Goal: Transaction & Acquisition: Book appointment/travel/reservation

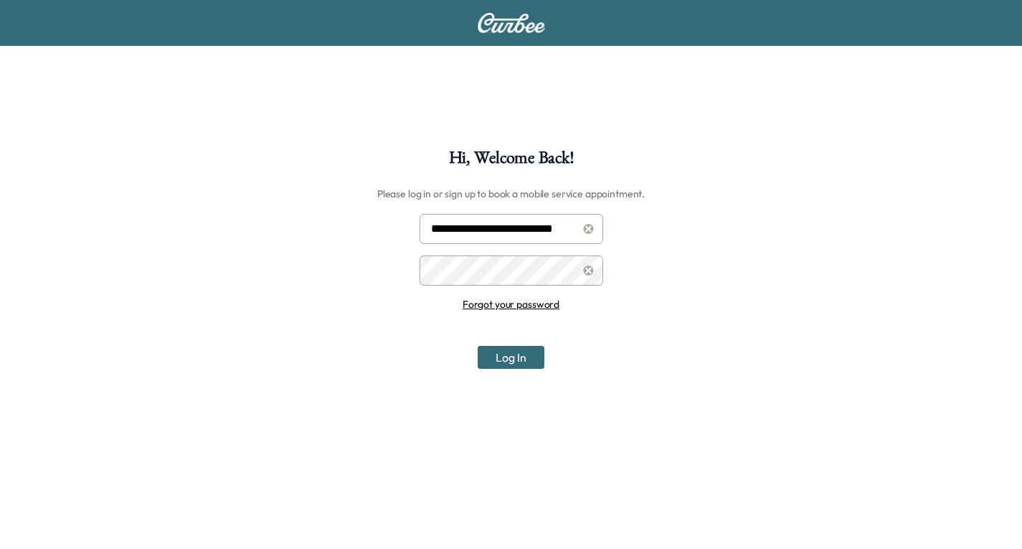
click at [534, 225] on input "**********" at bounding box center [512, 229] width 184 height 30
type input "**********"
click at [514, 365] on button "Log In" at bounding box center [511, 357] width 67 height 23
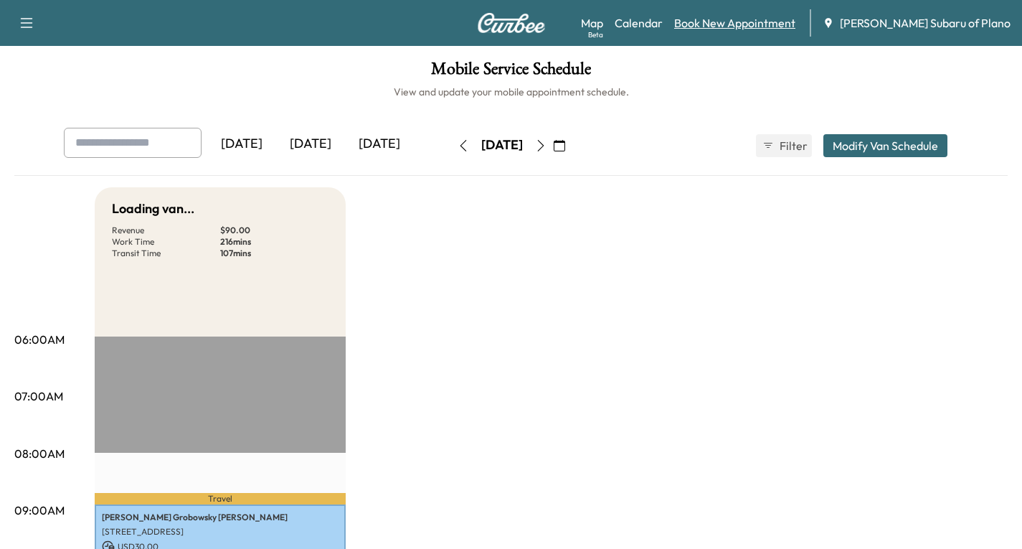
click at [776, 23] on link "Book New Appointment" at bounding box center [734, 22] width 121 height 17
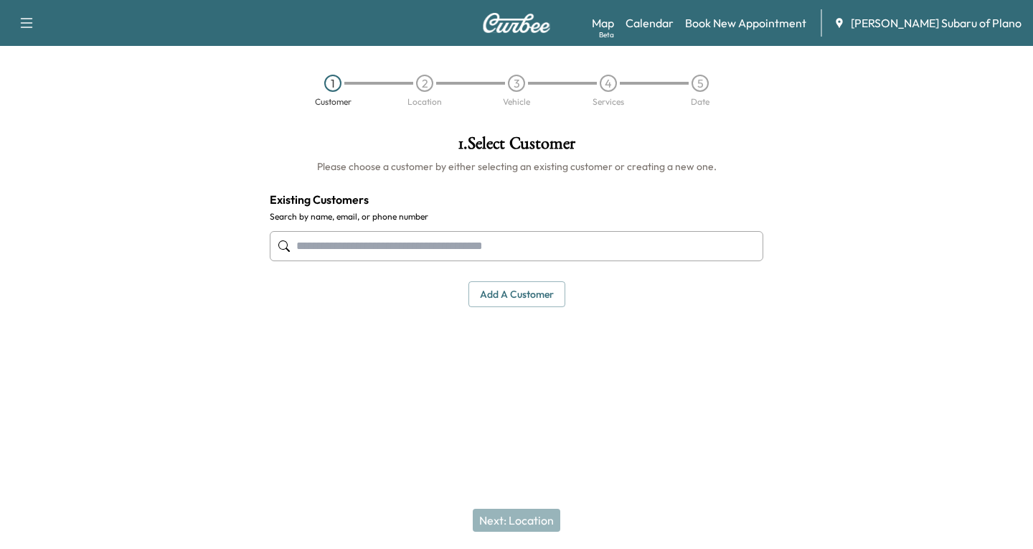
click at [337, 245] on input "text" at bounding box center [517, 246] width 494 height 30
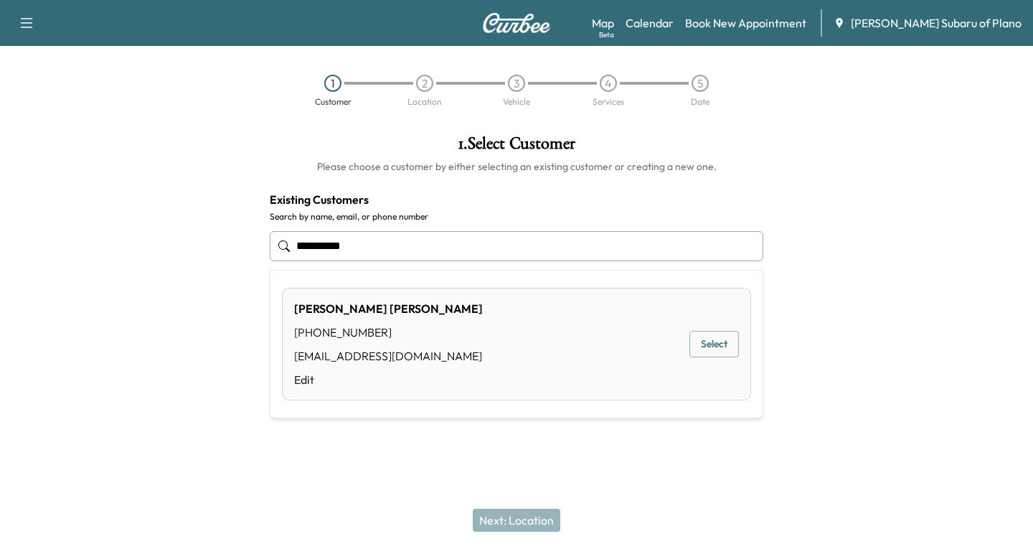
click at [710, 344] on button "Select" at bounding box center [714, 344] width 50 height 27
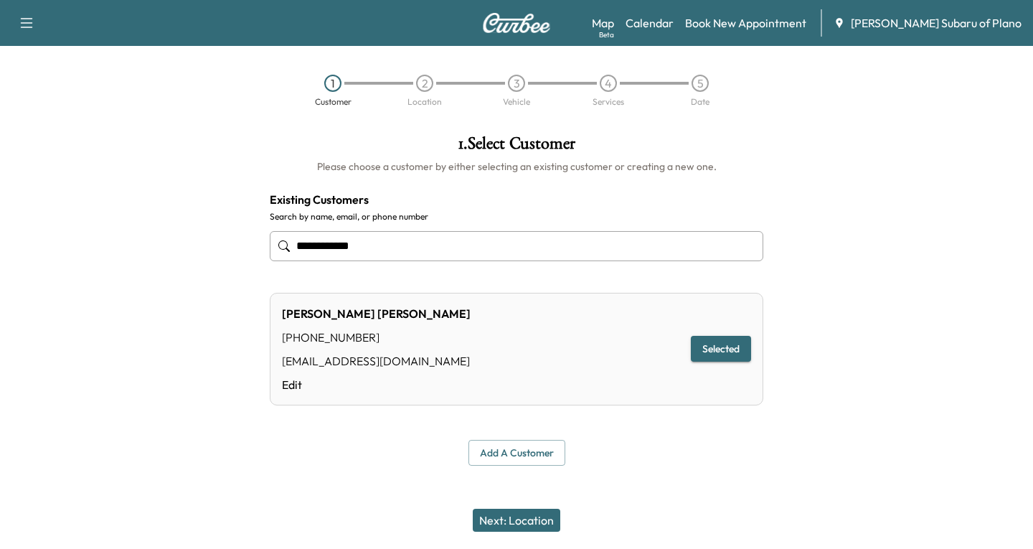
type input "**********"
click at [496, 529] on button "Next: Location" at bounding box center [517, 520] width 88 height 23
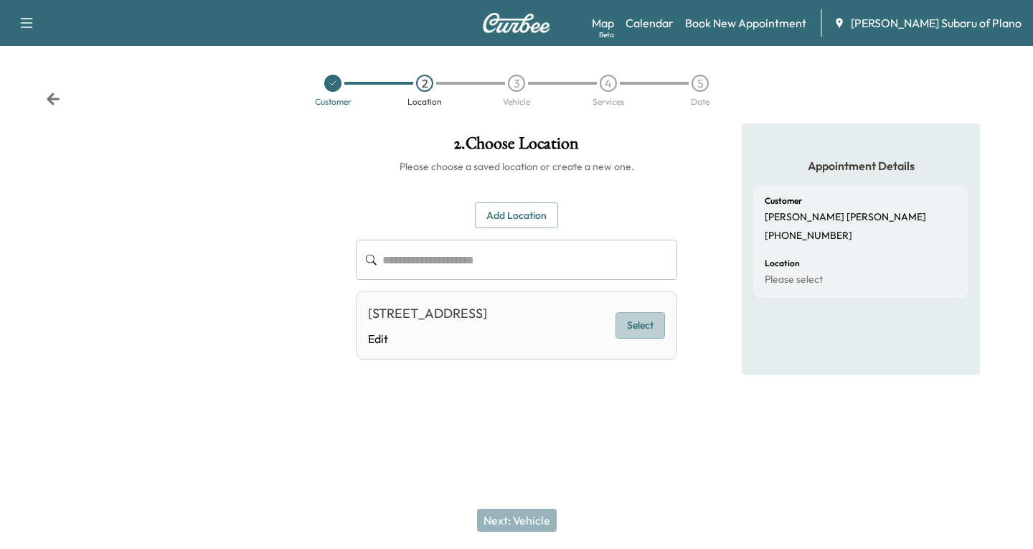
click at [651, 322] on button "Select" at bounding box center [641, 325] width 50 height 27
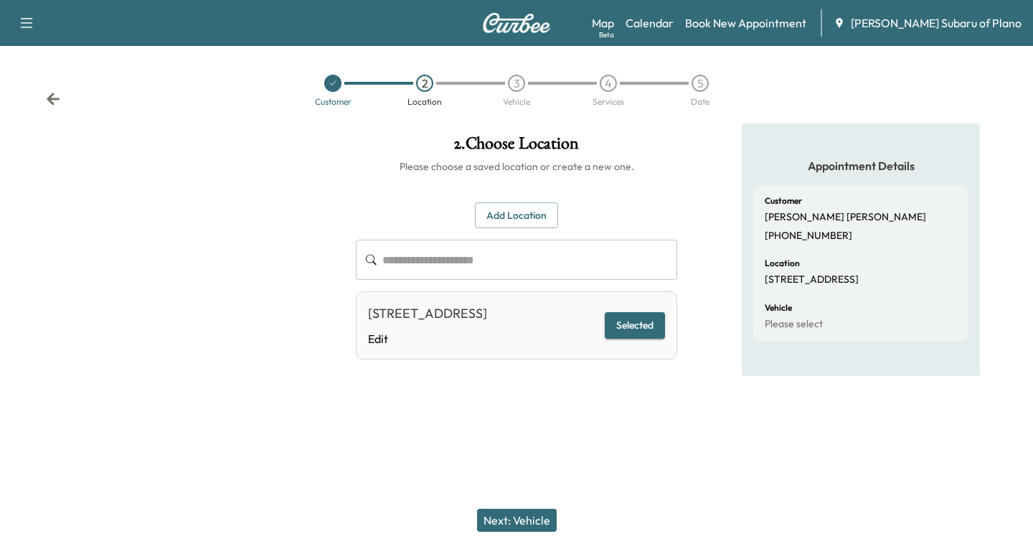
click at [517, 523] on button "Next: Vehicle" at bounding box center [517, 520] width 80 height 23
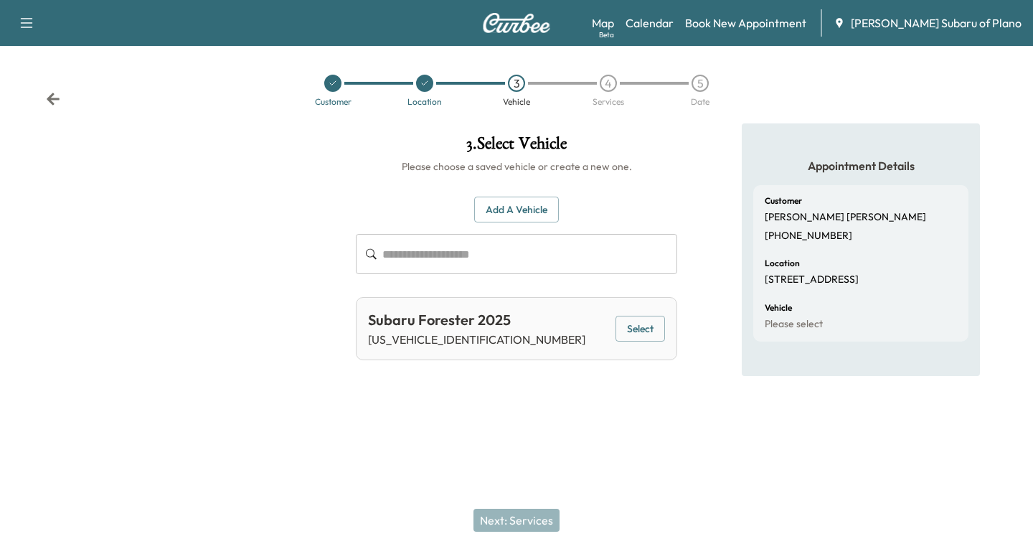
click at [631, 331] on button "Select" at bounding box center [641, 329] width 50 height 27
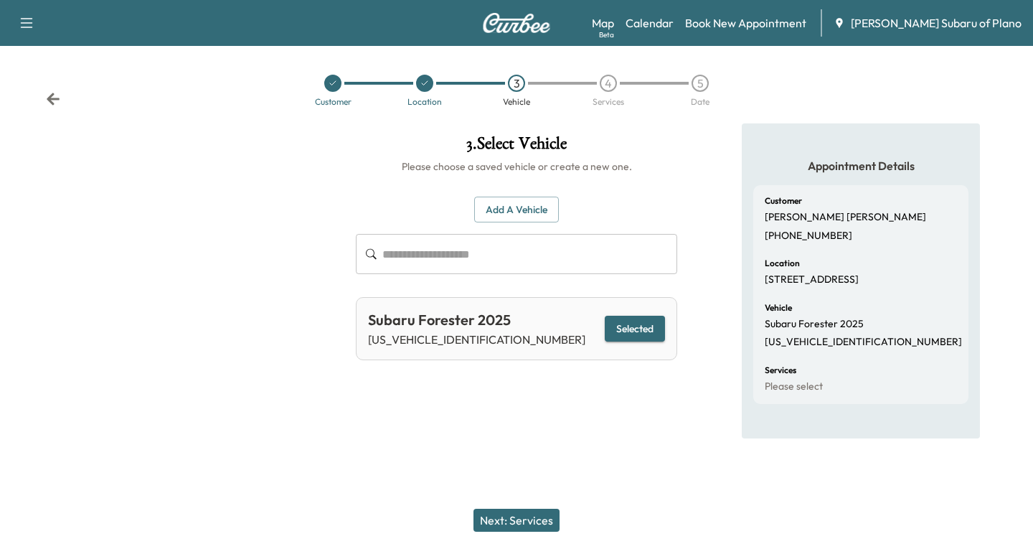
click at [509, 515] on button "Next: Services" at bounding box center [516, 520] width 86 height 23
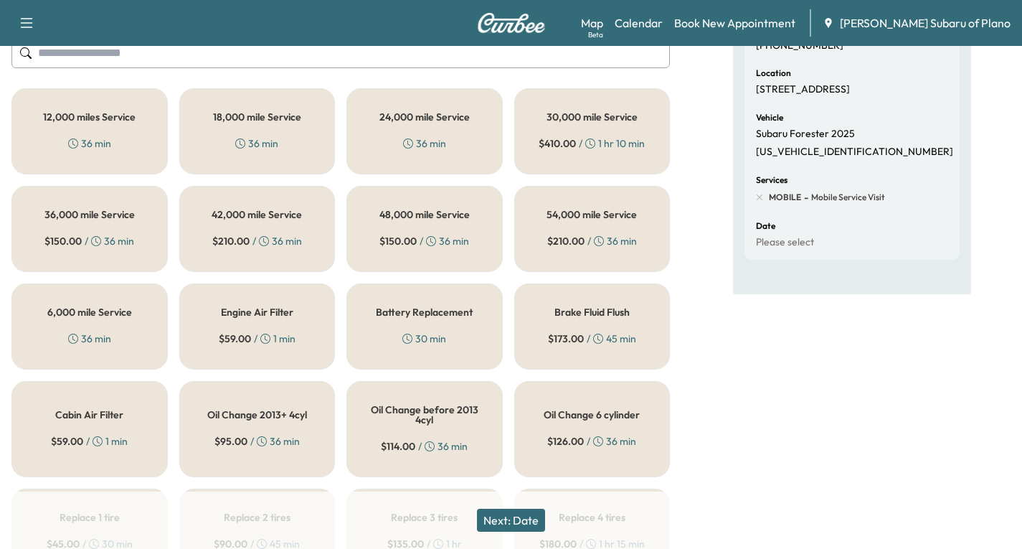
scroll to position [215, 0]
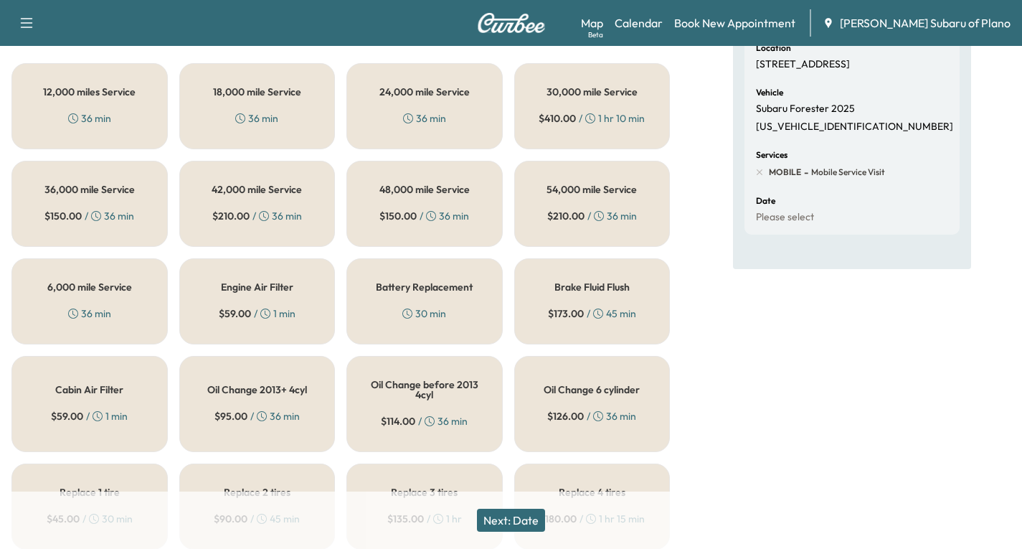
click at [87, 293] on div "6,000 mile Service 36 min" at bounding box center [89, 301] width 156 height 86
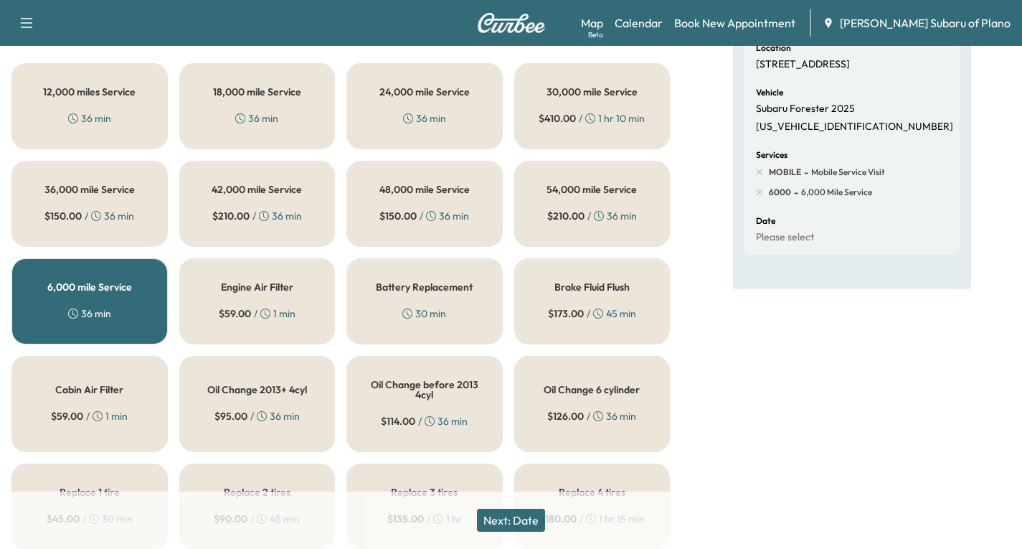
click at [529, 524] on button "Next: Date" at bounding box center [511, 520] width 68 height 23
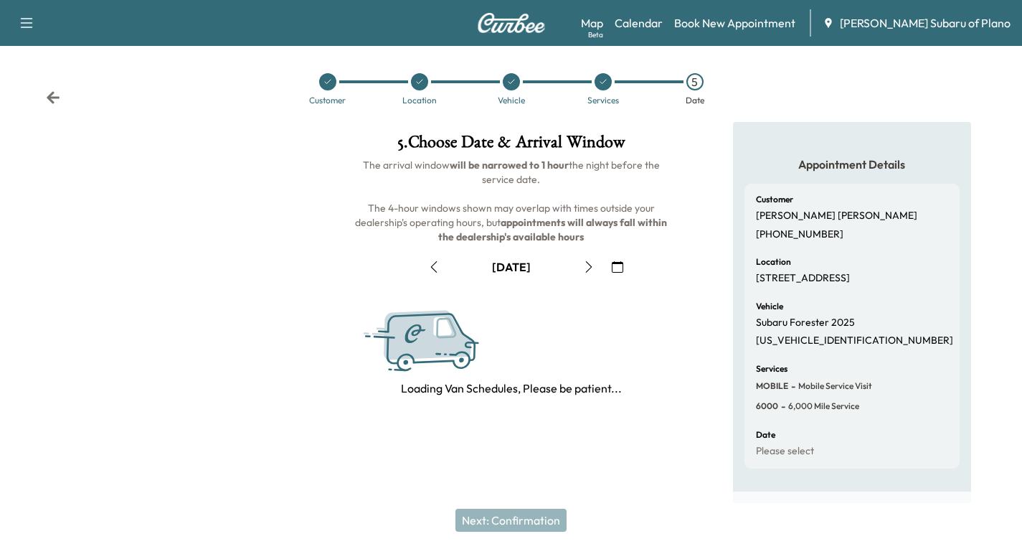
scroll to position [169, 0]
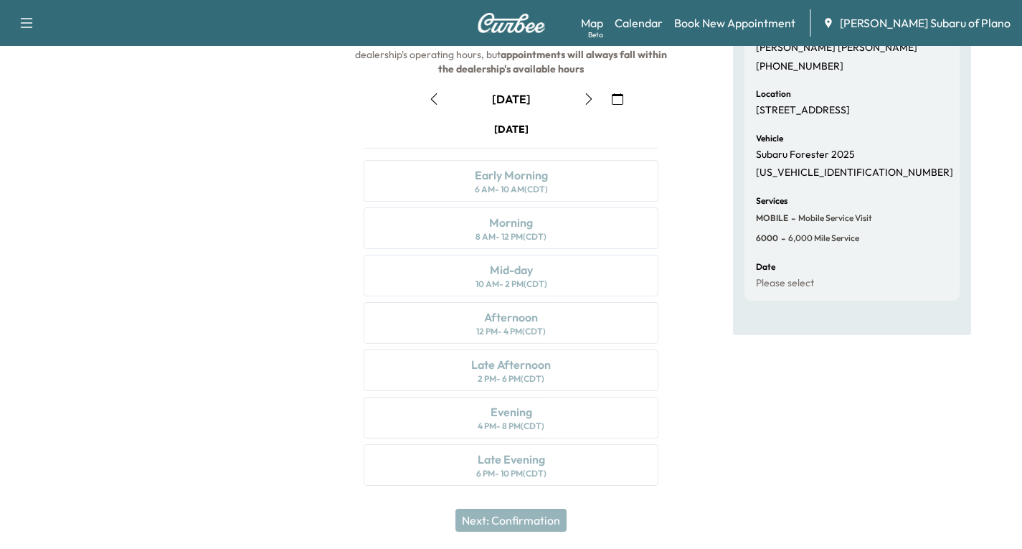
click at [588, 103] on icon "button" at bounding box center [588, 98] width 11 height 11
click at [615, 100] on icon "button" at bounding box center [617, 98] width 11 height 11
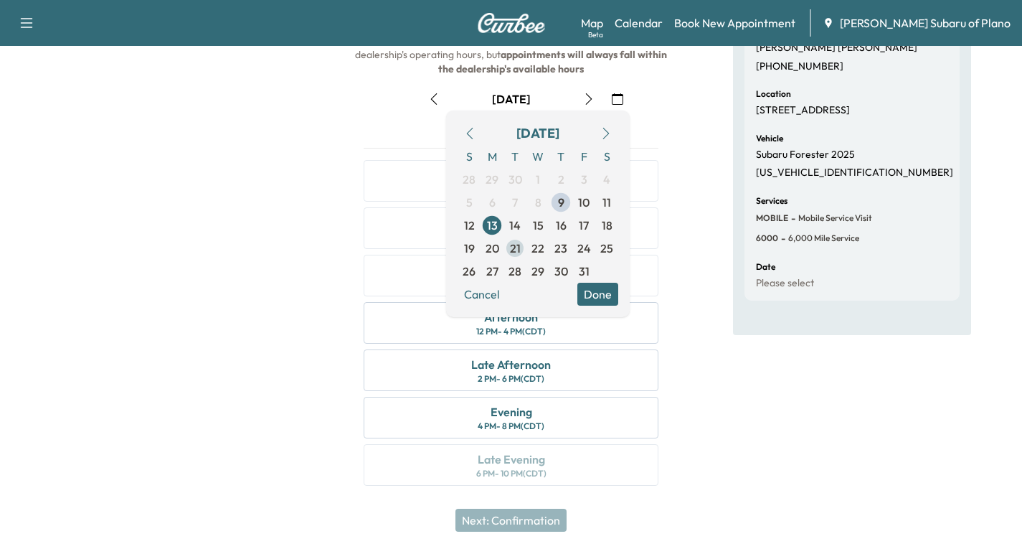
click at [514, 251] on span "21" at bounding box center [515, 248] width 11 height 17
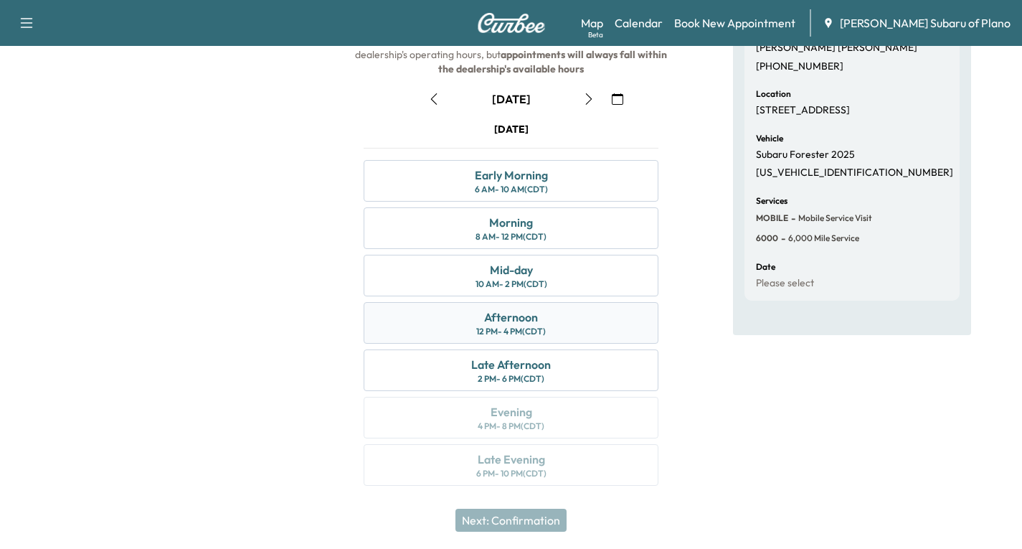
click at [588, 323] on div "Afternoon 12 PM - 4 PM (CDT)" at bounding box center [511, 323] width 295 height 42
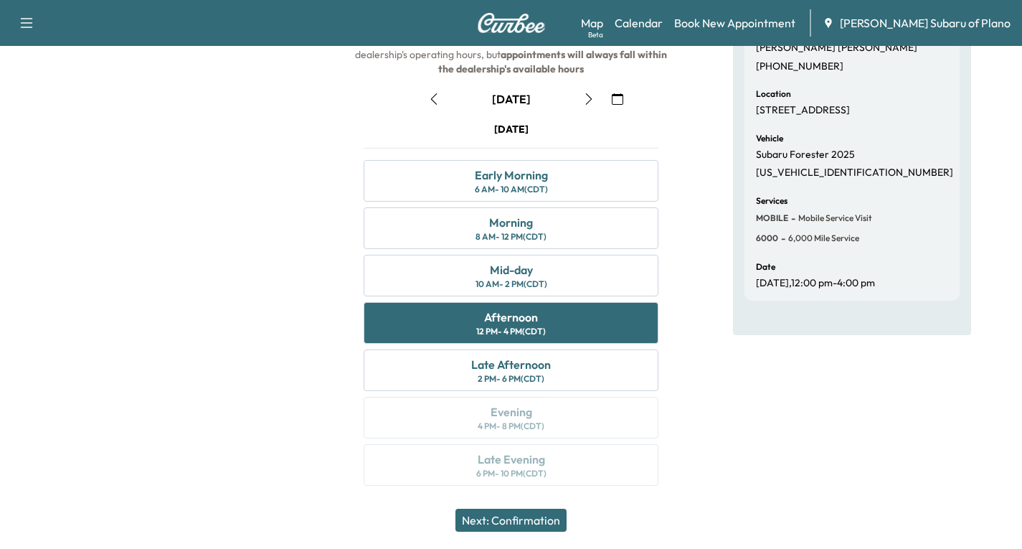
click at [547, 517] on button "Next: Confirmation" at bounding box center [511, 520] width 111 height 23
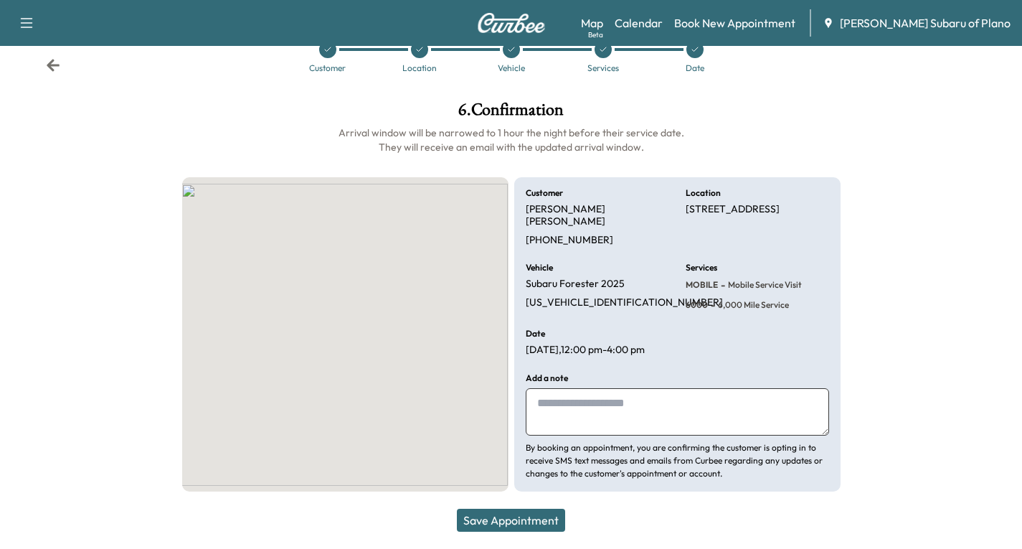
scroll to position [21, 0]
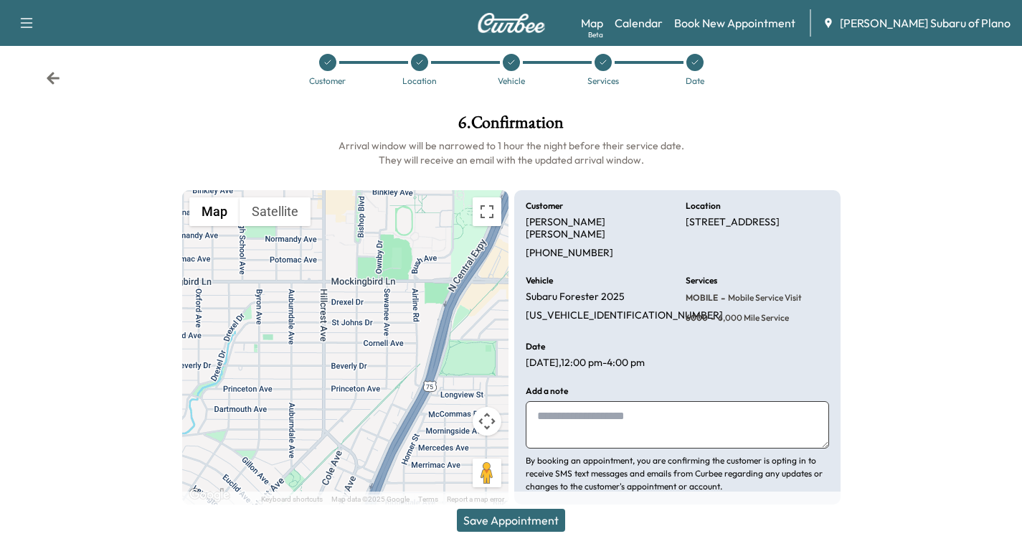
click at [492, 519] on button "Save Appointment" at bounding box center [511, 520] width 108 height 23
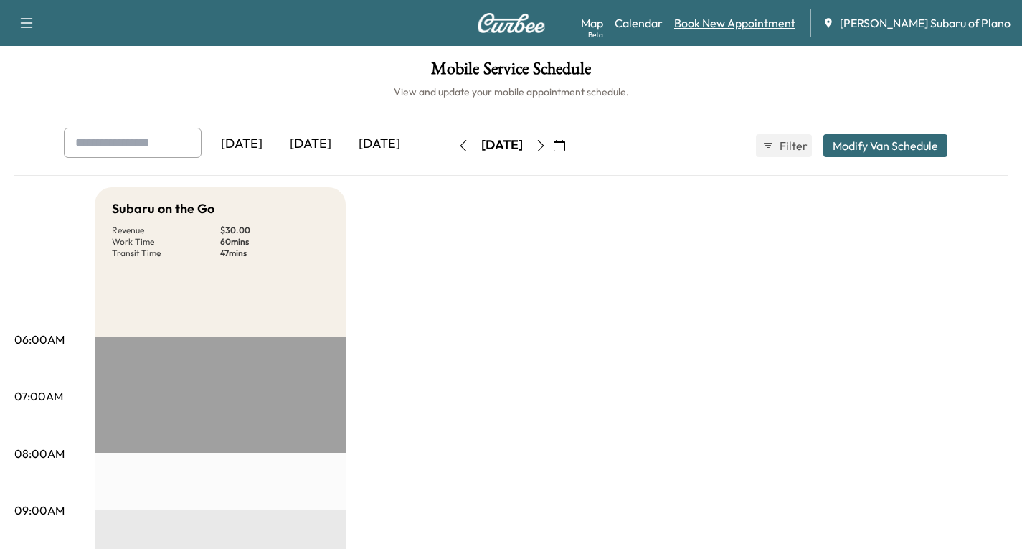
click at [777, 23] on link "Book New Appointment" at bounding box center [734, 22] width 121 height 17
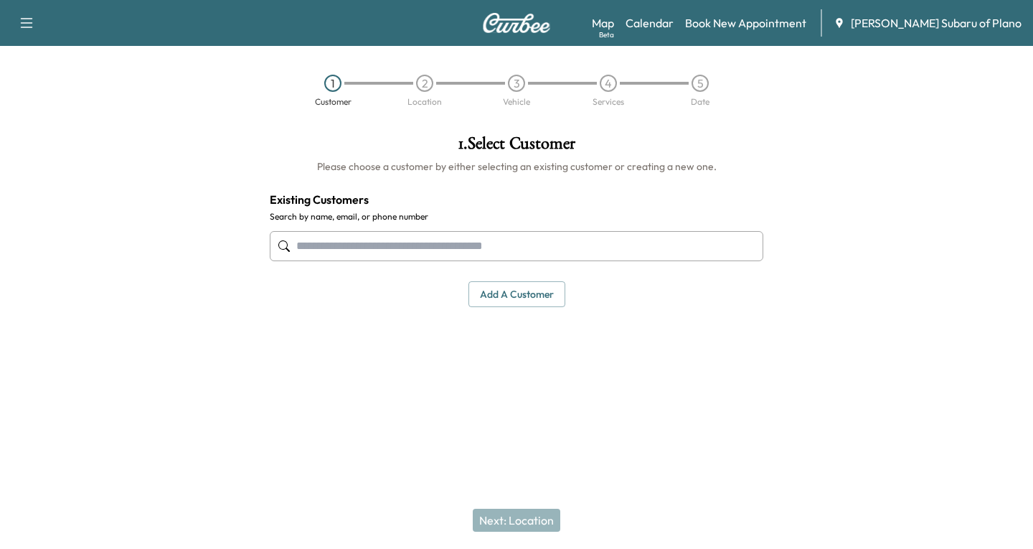
click at [325, 251] on input "text" at bounding box center [517, 246] width 494 height 30
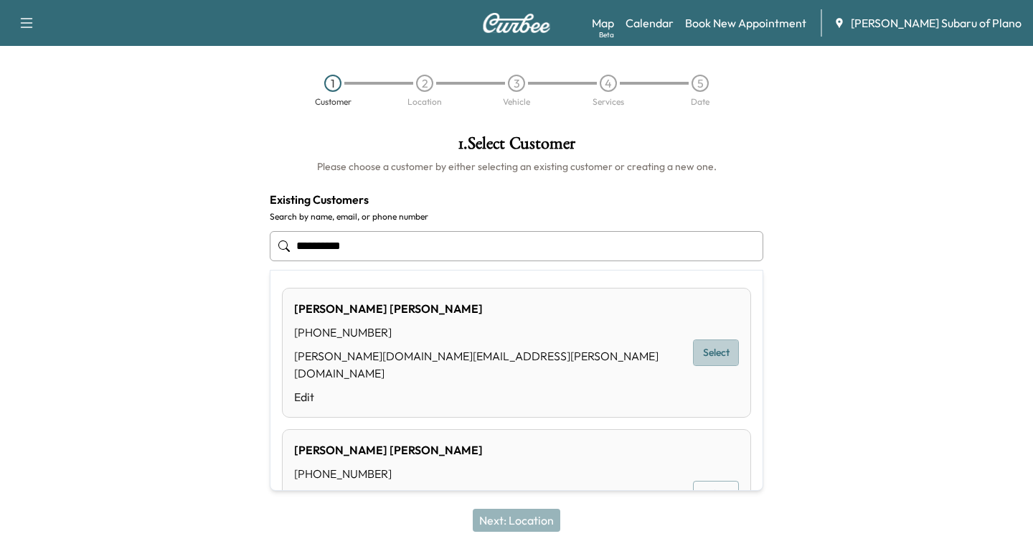
click at [702, 342] on button "Select" at bounding box center [716, 352] width 46 height 27
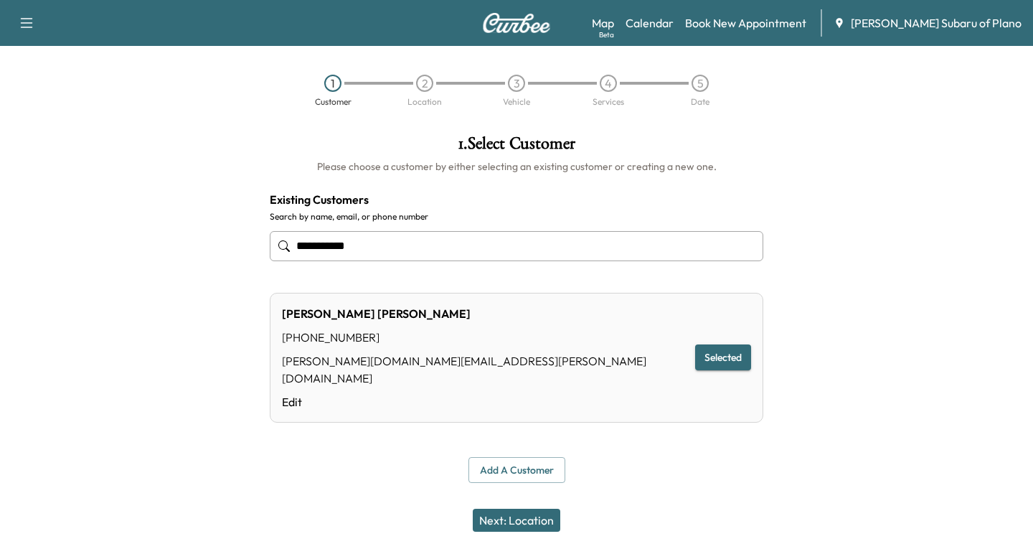
type input "**********"
click at [518, 523] on button "Next: Location" at bounding box center [517, 520] width 88 height 23
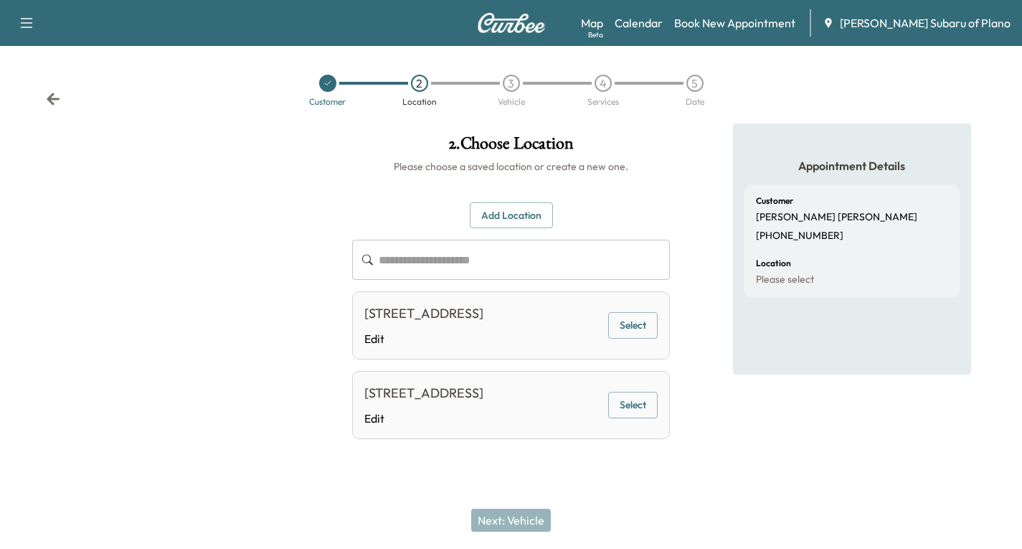
click at [27, 19] on icon "button" at bounding box center [27, 23] width 12 height 10
click at [37, 90] on button "Log Out" at bounding box center [51, 81] width 54 height 23
